Goal: Participate in discussion: Engage in conversation with other users on a specific topic

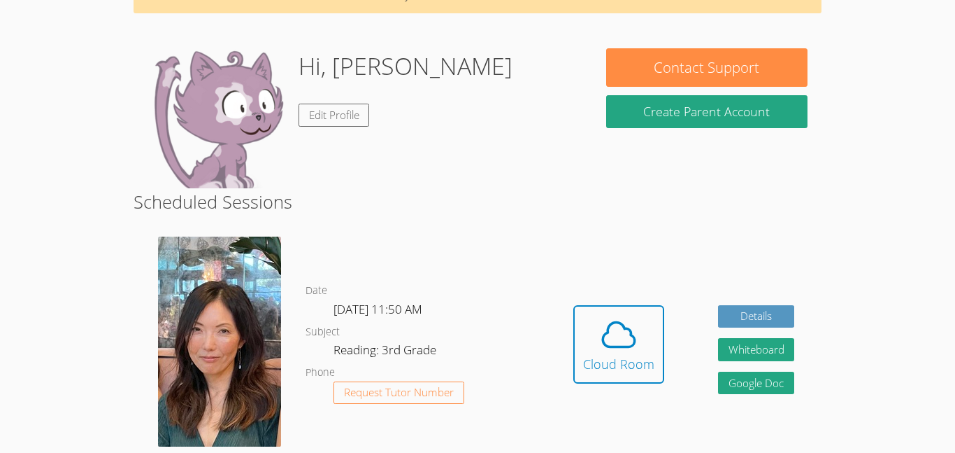
scroll to position [87, 0]
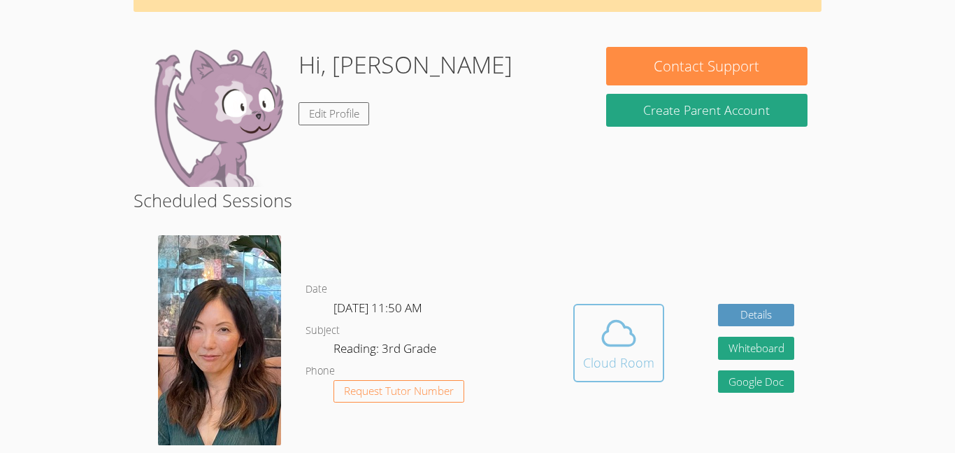
click at [654, 337] on button "Cloud Room" at bounding box center [619, 343] width 91 height 78
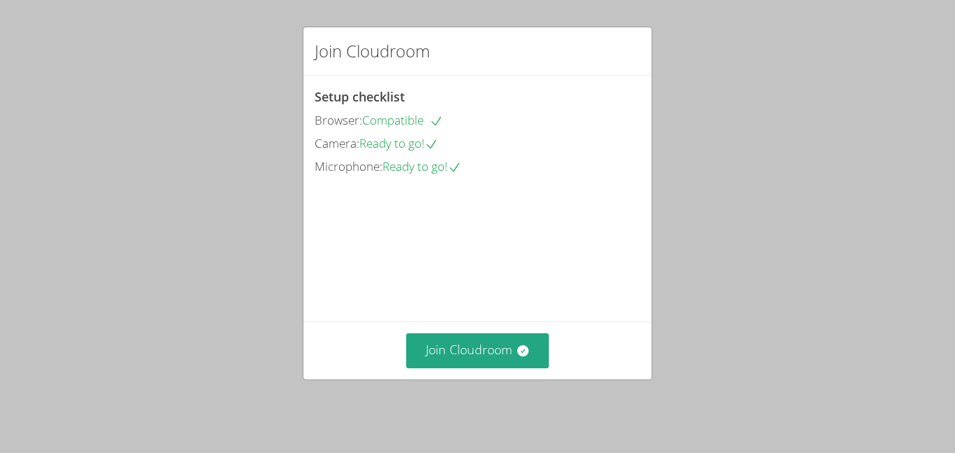
scroll to position [70, 0]
click at [499, 347] on button "Join Cloudroom" at bounding box center [477, 350] width 143 height 34
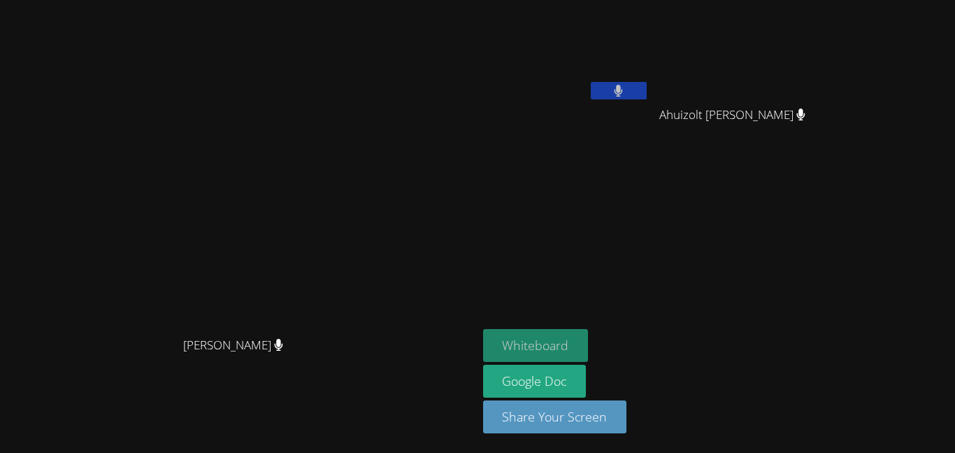
click at [589, 339] on button "Whiteboard" at bounding box center [536, 345] width 106 height 33
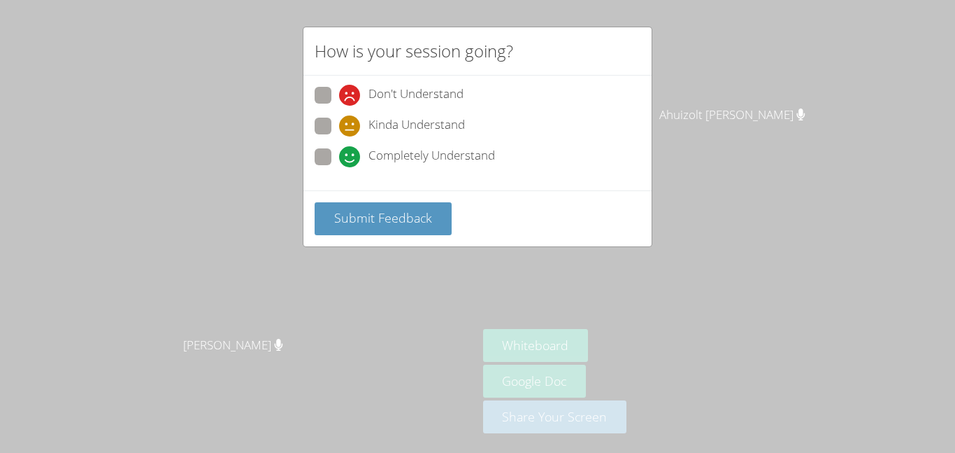
click at [446, 157] on span "Completely Understand" at bounding box center [432, 156] width 127 height 21
click at [351, 157] on input "Completely Understand" at bounding box center [345, 154] width 12 height 12
radio input "true"
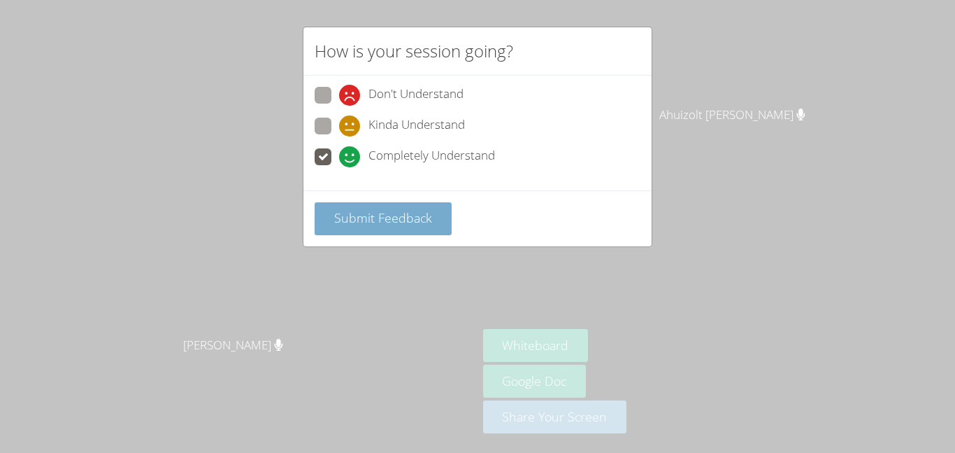
click at [436, 218] on button "Submit Feedback" at bounding box center [383, 218] width 137 height 33
